Goal: Task Accomplishment & Management: Manage account settings

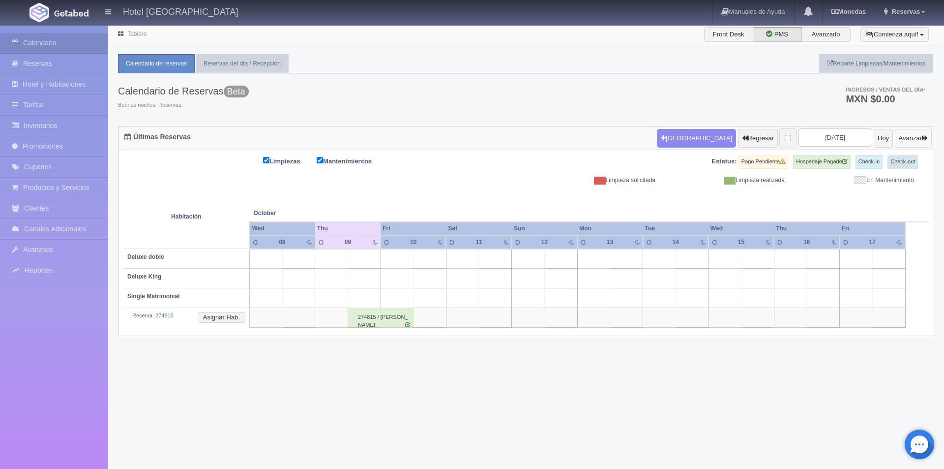
click at [901, 138] on button "Avanzar" at bounding box center [913, 138] width 37 height 19
click at [923, 140] on icon "button" at bounding box center [925, 138] width 6 height 6
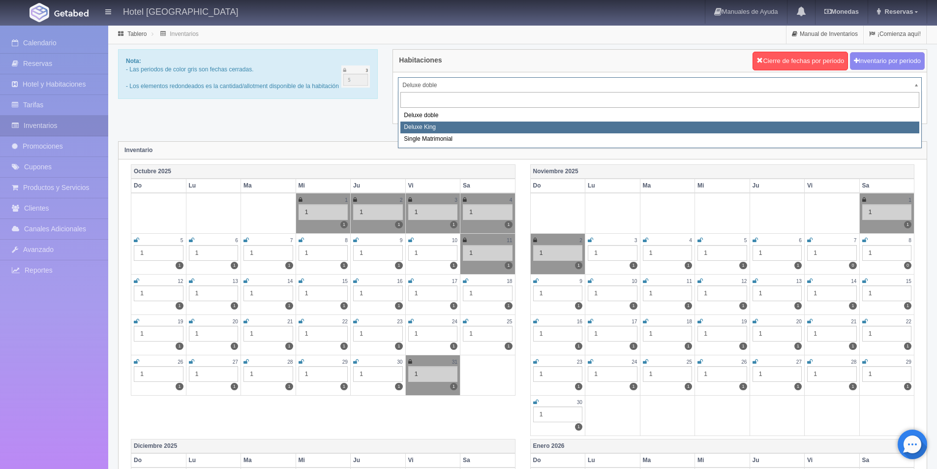
select select "2253"
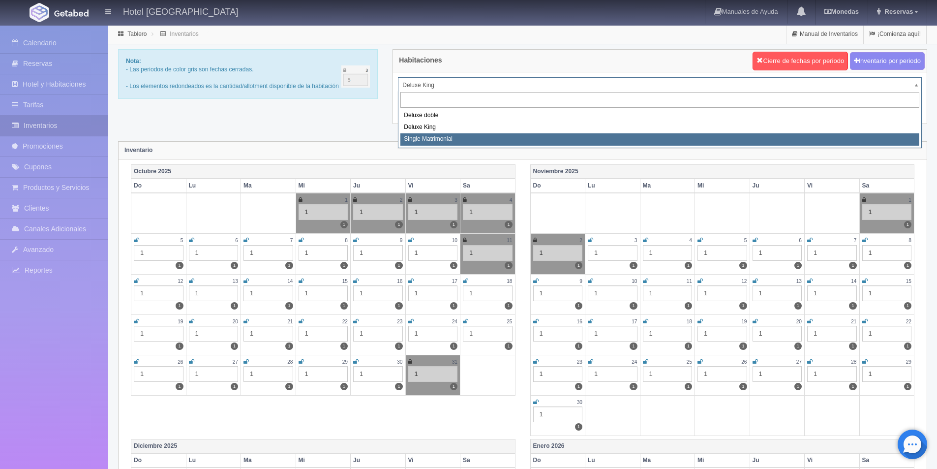
select select "2254"
